Goal: Check status

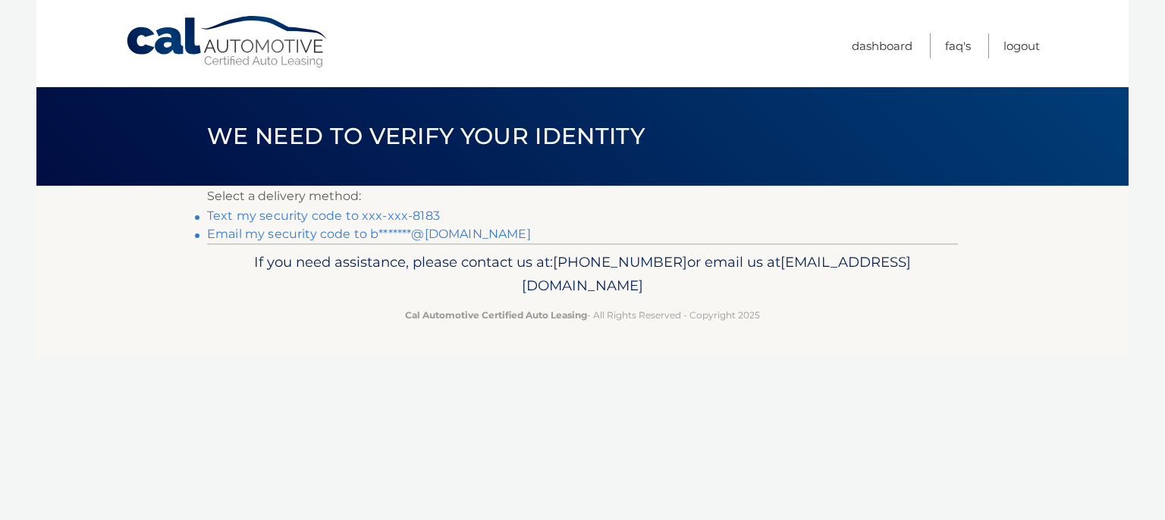
click at [394, 218] on link "Text my security code to xxx-xxx-8183" at bounding box center [323, 216] width 233 height 14
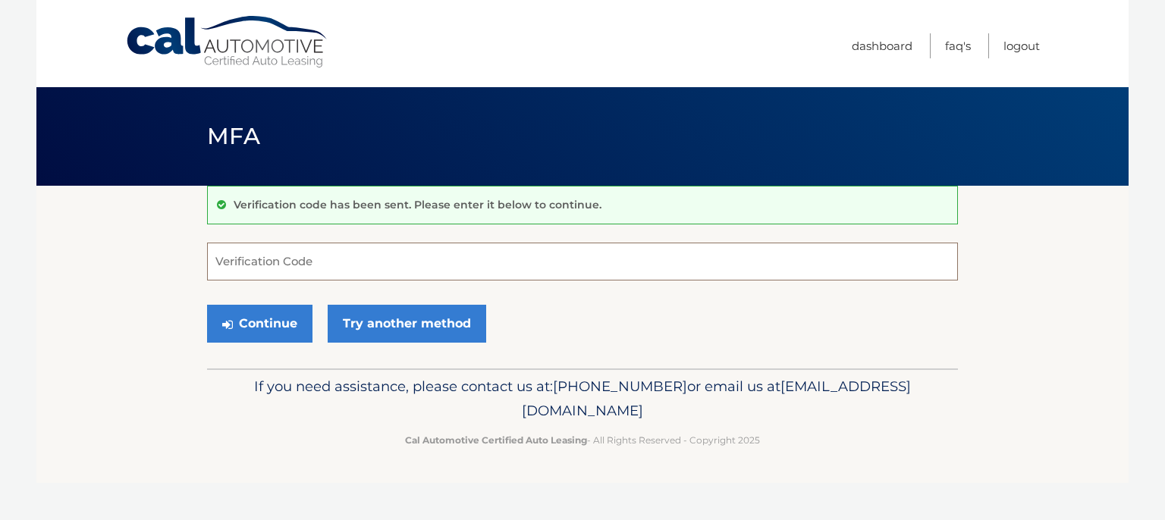
click at [314, 259] on input "Verification Code" at bounding box center [582, 262] width 751 height 38
type input "143554"
click at [262, 332] on button "Continue" at bounding box center [259, 324] width 105 height 38
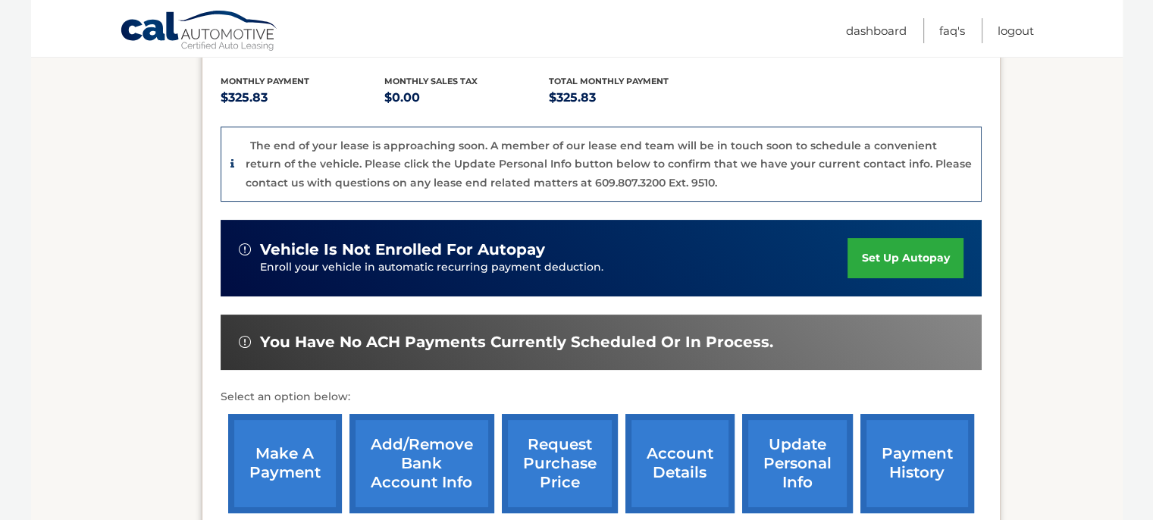
scroll to position [379, 0]
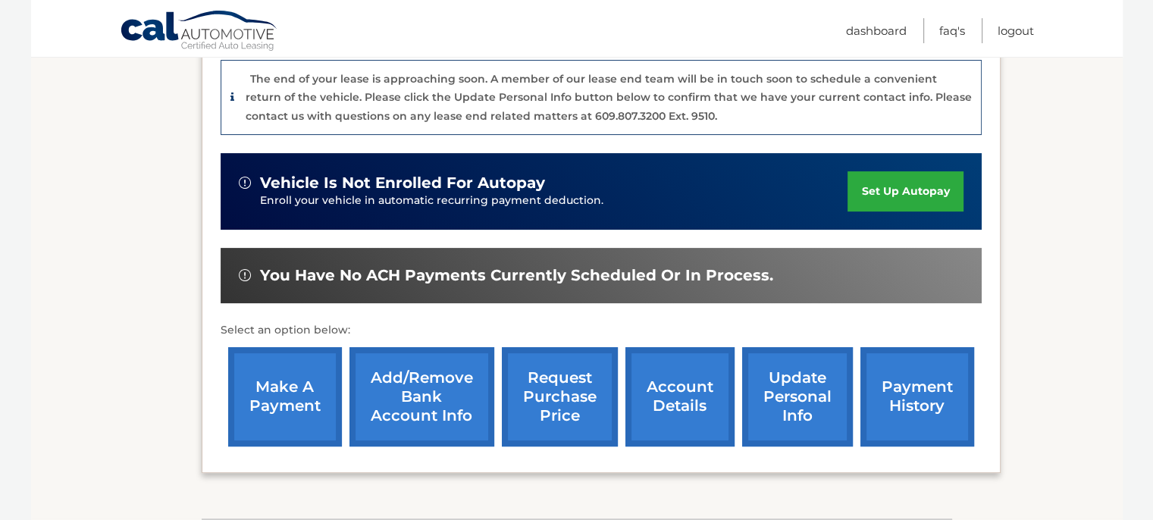
click at [928, 397] on link "payment history" at bounding box center [918, 396] width 114 height 99
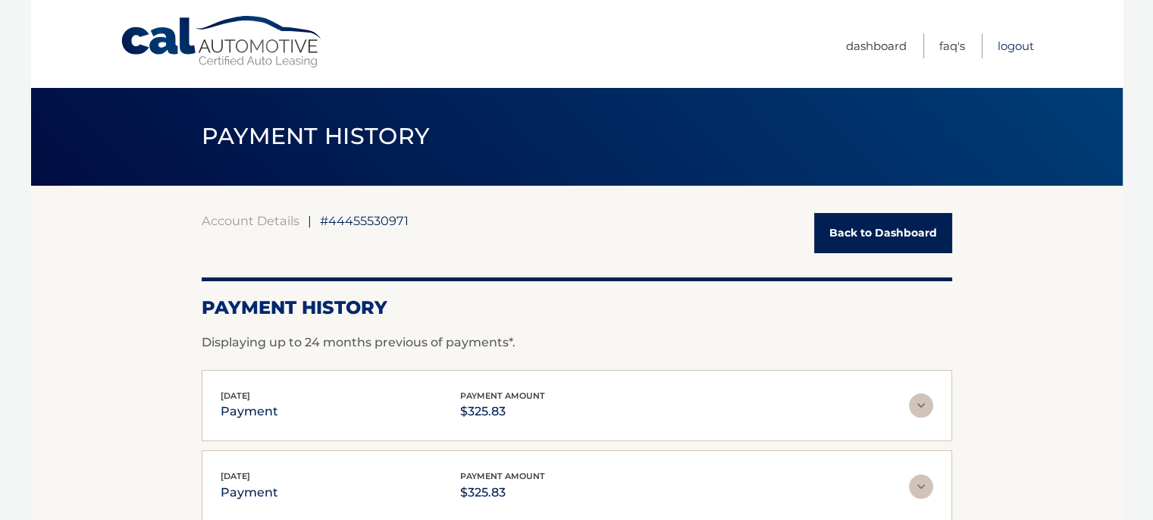
click at [1013, 43] on link "Logout" at bounding box center [1016, 45] width 36 height 25
